Goal: Task Accomplishment & Management: Use online tool/utility

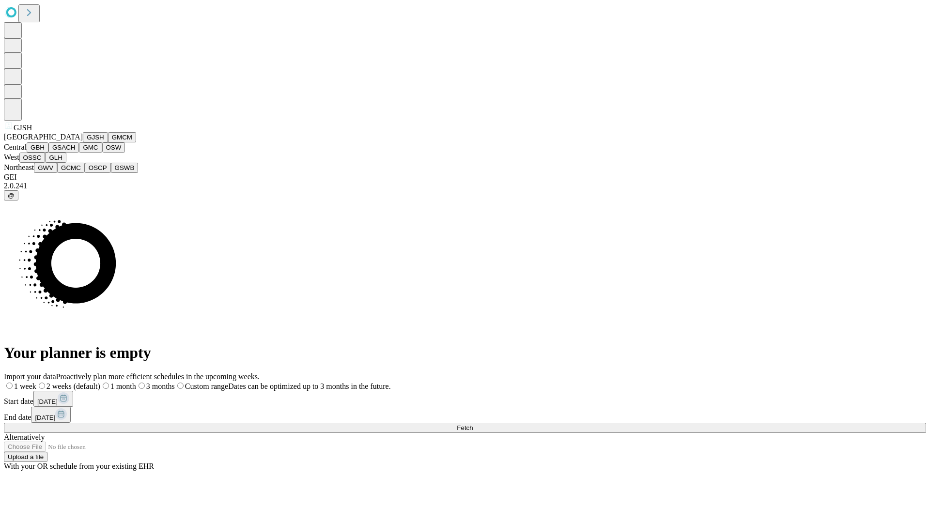
click at [83, 142] on button "GJSH" at bounding box center [95, 137] width 25 height 10
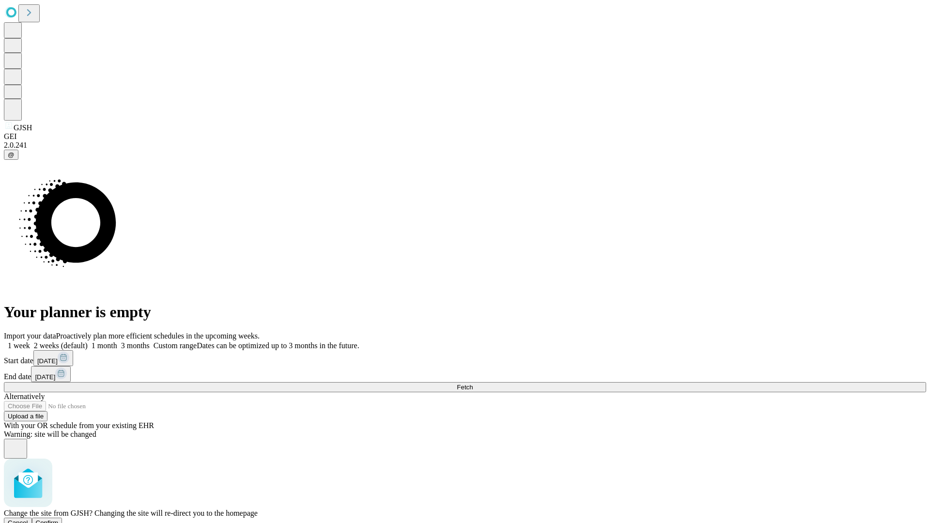
click at [59, 519] on span "Confirm" at bounding box center [47, 522] width 23 height 7
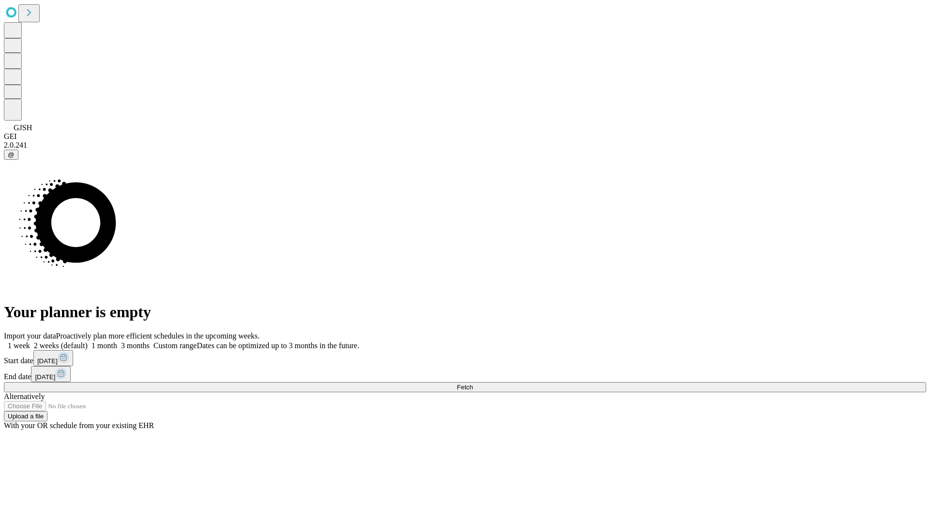
click at [117, 341] on label "1 month" at bounding box center [103, 345] width 30 height 8
click at [473, 384] on span "Fetch" at bounding box center [465, 387] width 16 height 7
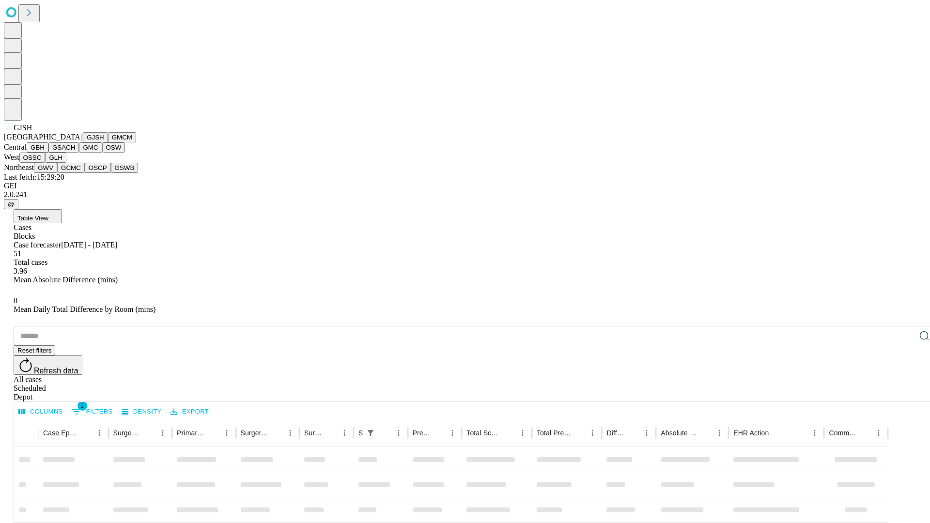
click at [108, 142] on button "GMCM" at bounding box center [122, 137] width 28 height 10
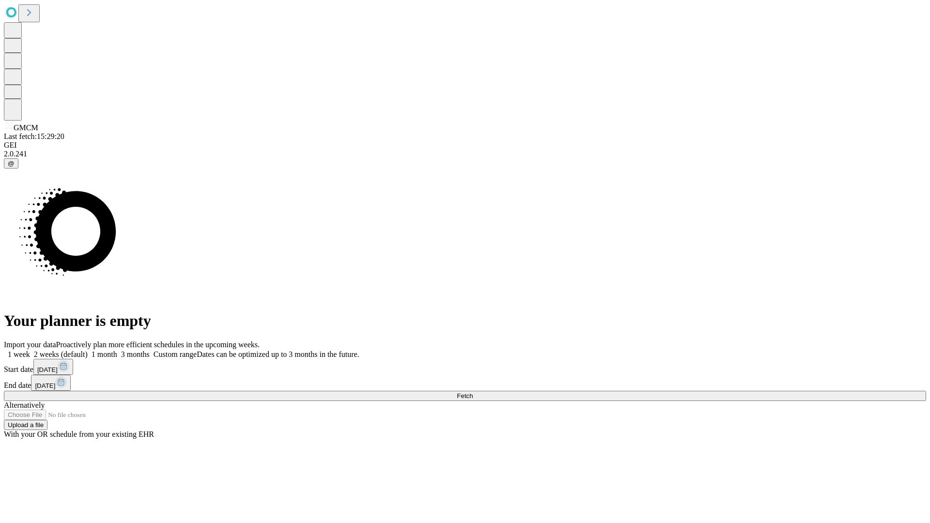
click at [117, 350] on label "1 month" at bounding box center [103, 354] width 30 height 8
click at [473, 392] on span "Fetch" at bounding box center [465, 395] width 16 height 7
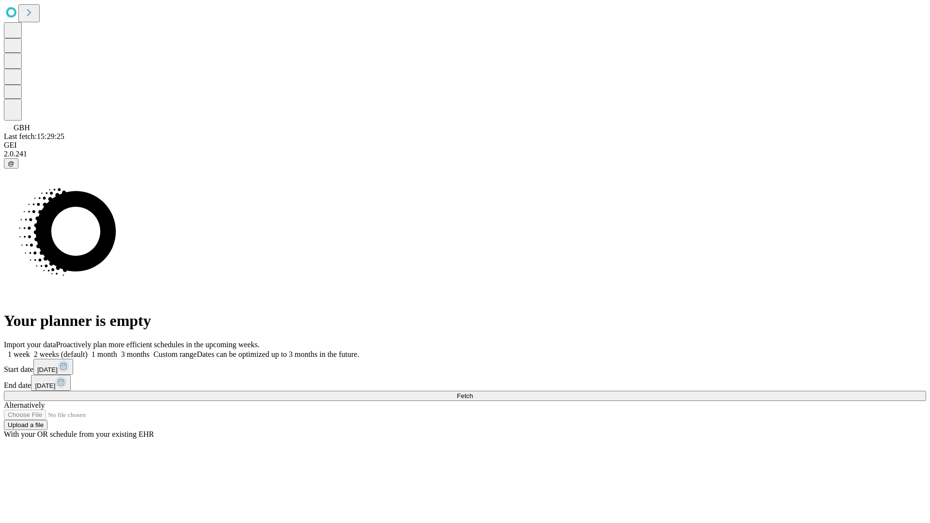
click at [117, 350] on label "1 month" at bounding box center [103, 354] width 30 height 8
click at [473, 392] on span "Fetch" at bounding box center [465, 395] width 16 height 7
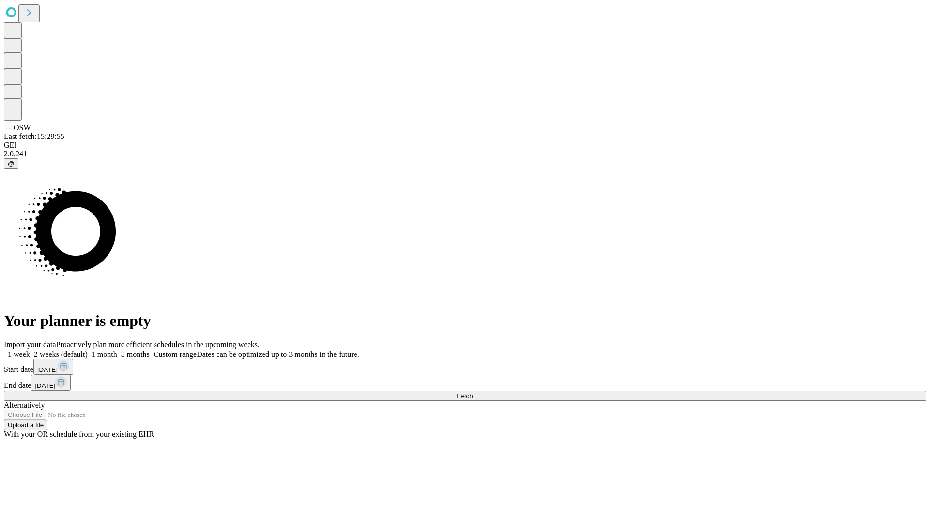
click at [117, 350] on label "1 month" at bounding box center [103, 354] width 30 height 8
click at [473, 392] on span "Fetch" at bounding box center [465, 395] width 16 height 7
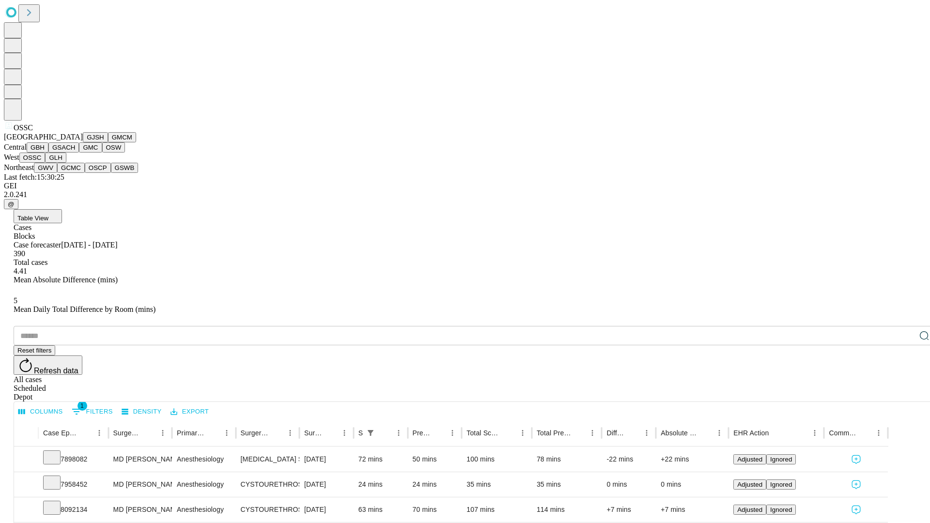
click at [66, 163] on button "GLH" at bounding box center [55, 158] width 21 height 10
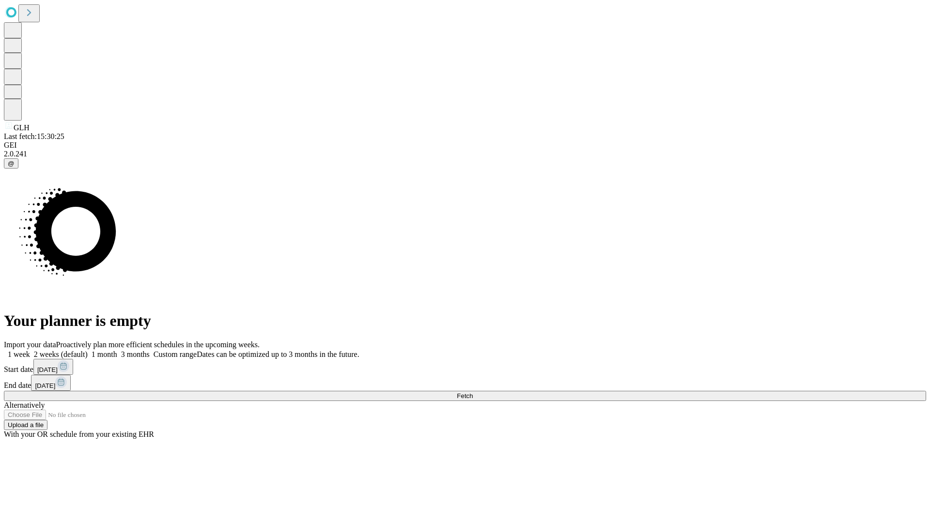
click at [117, 350] on label "1 month" at bounding box center [103, 354] width 30 height 8
click at [473, 392] on span "Fetch" at bounding box center [465, 395] width 16 height 7
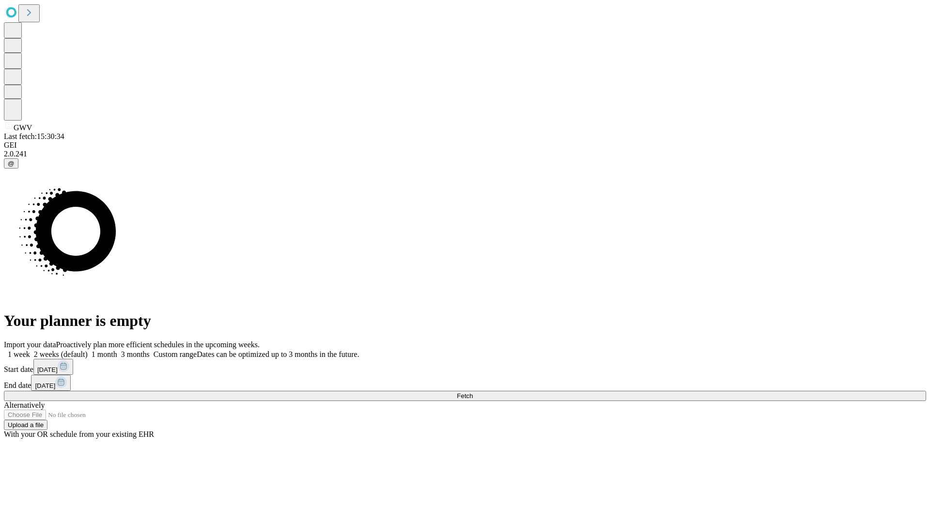
click at [117, 350] on label "1 month" at bounding box center [103, 354] width 30 height 8
click at [473, 392] on span "Fetch" at bounding box center [465, 395] width 16 height 7
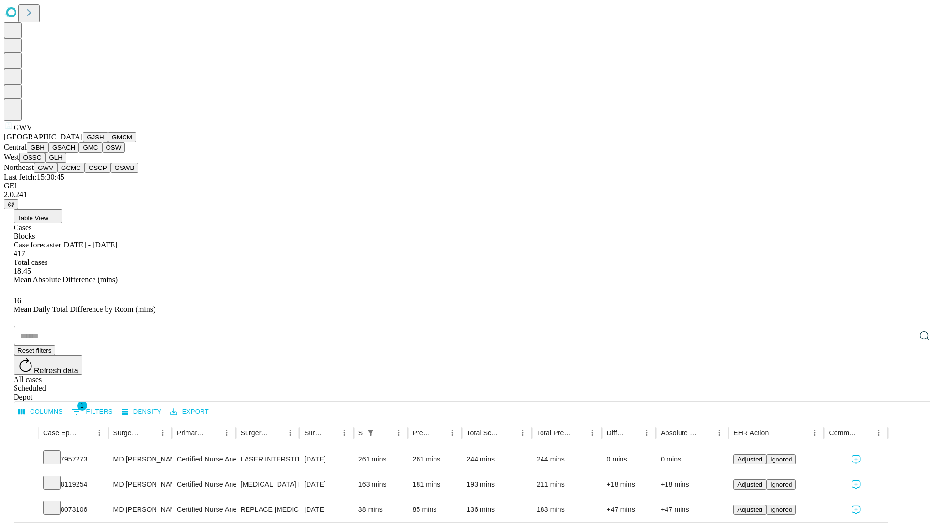
click at [75, 173] on button "GCMC" at bounding box center [71, 168] width 28 height 10
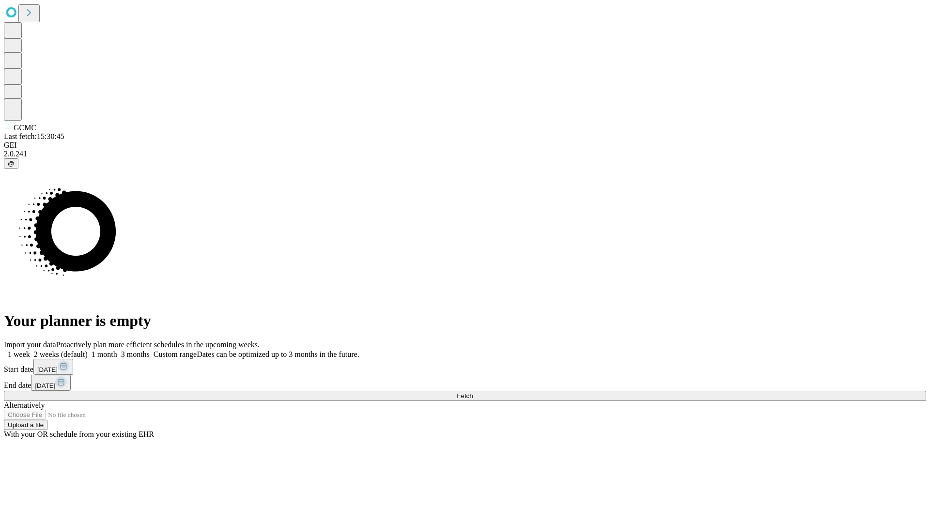
click at [117, 350] on label "1 month" at bounding box center [103, 354] width 30 height 8
click at [473, 392] on span "Fetch" at bounding box center [465, 395] width 16 height 7
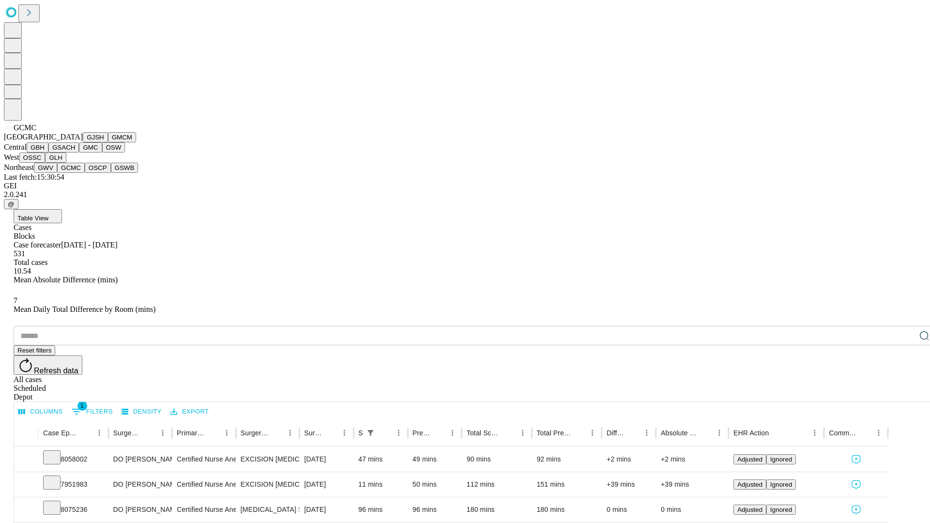
click at [85, 173] on button "OSCP" at bounding box center [98, 168] width 26 height 10
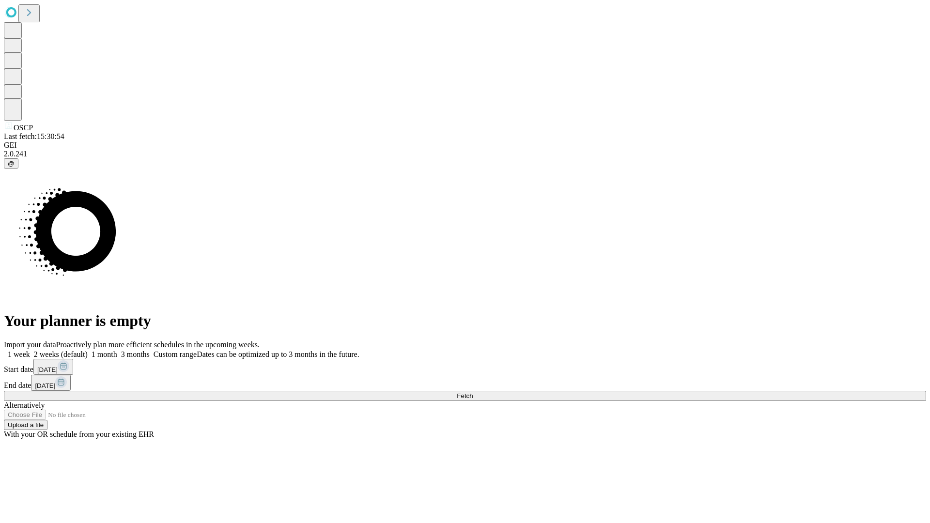
click at [117, 350] on label "1 month" at bounding box center [103, 354] width 30 height 8
click at [473, 392] on span "Fetch" at bounding box center [465, 395] width 16 height 7
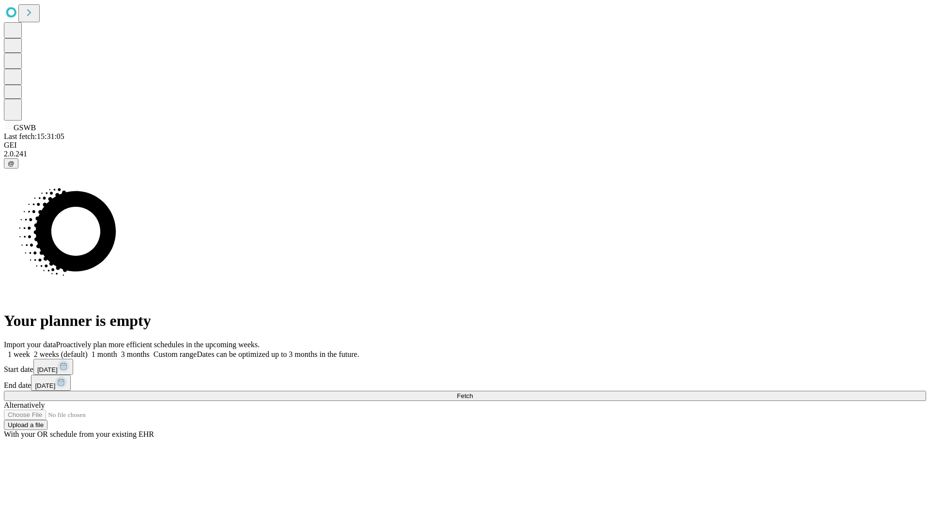
click at [117, 350] on label "1 month" at bounding box center [103, 354] width 30 height 8
click at [473, 392] on span "Fetch" at bounding box center [465, 395] width 16 height 7
